Goal: Information Seeking & Learning: Learn about a topic

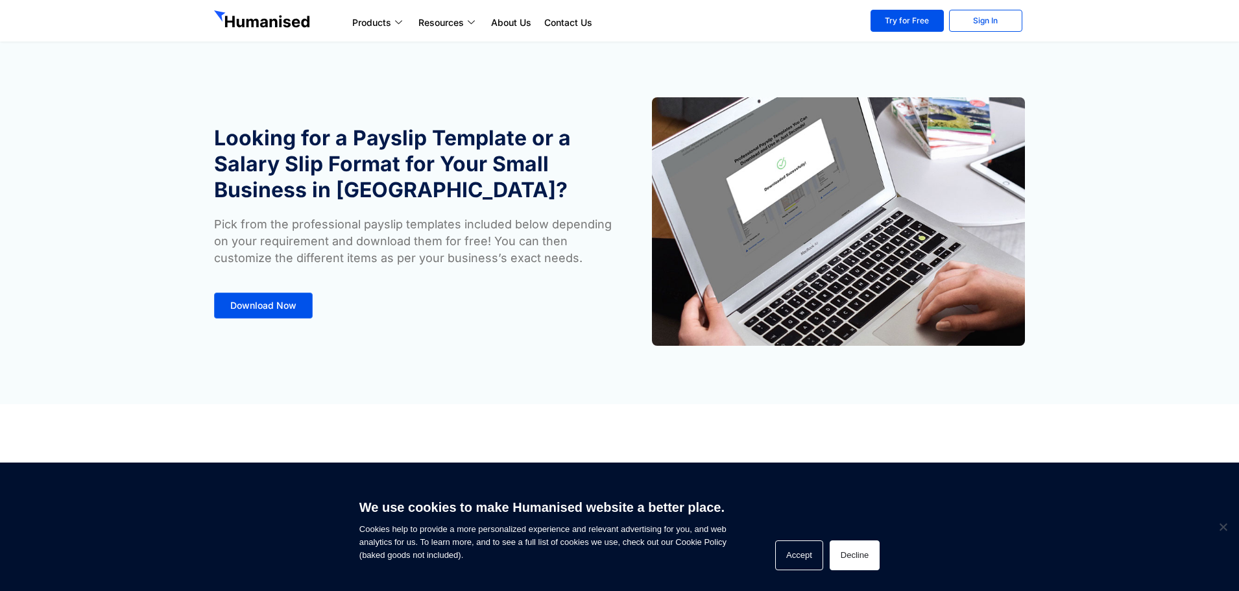
click at [853, 554] on button "Decline" at bounding box center [855, 555] width 50 height 30
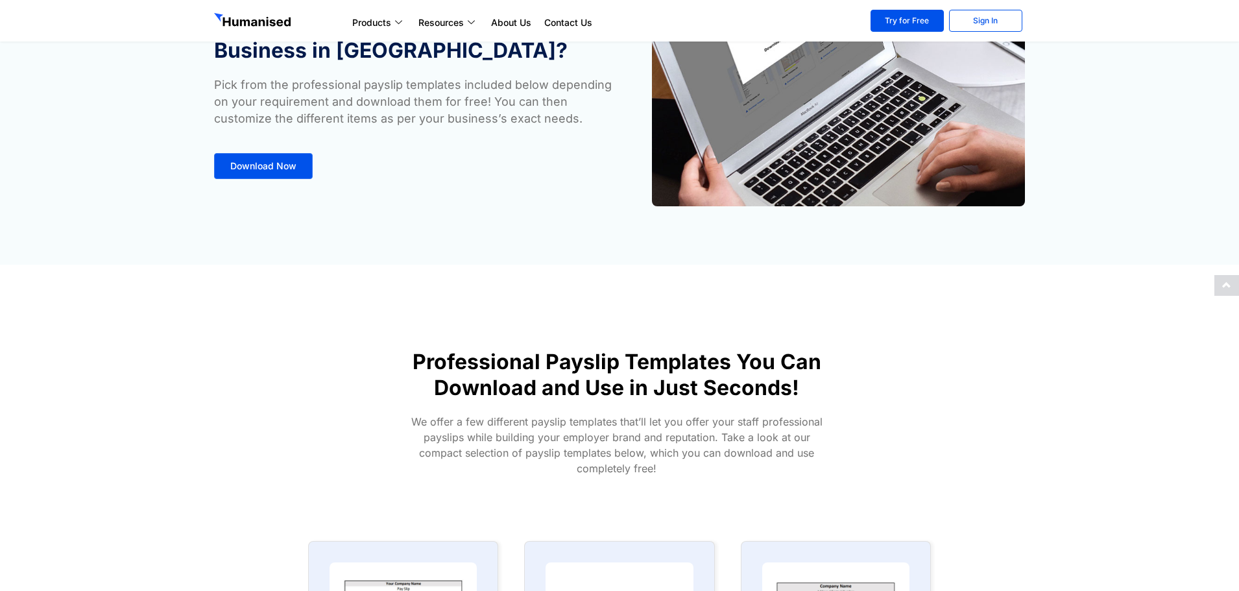
scroll to position [260, 0]
